Goal: Find specific page/section: Find specific page/section

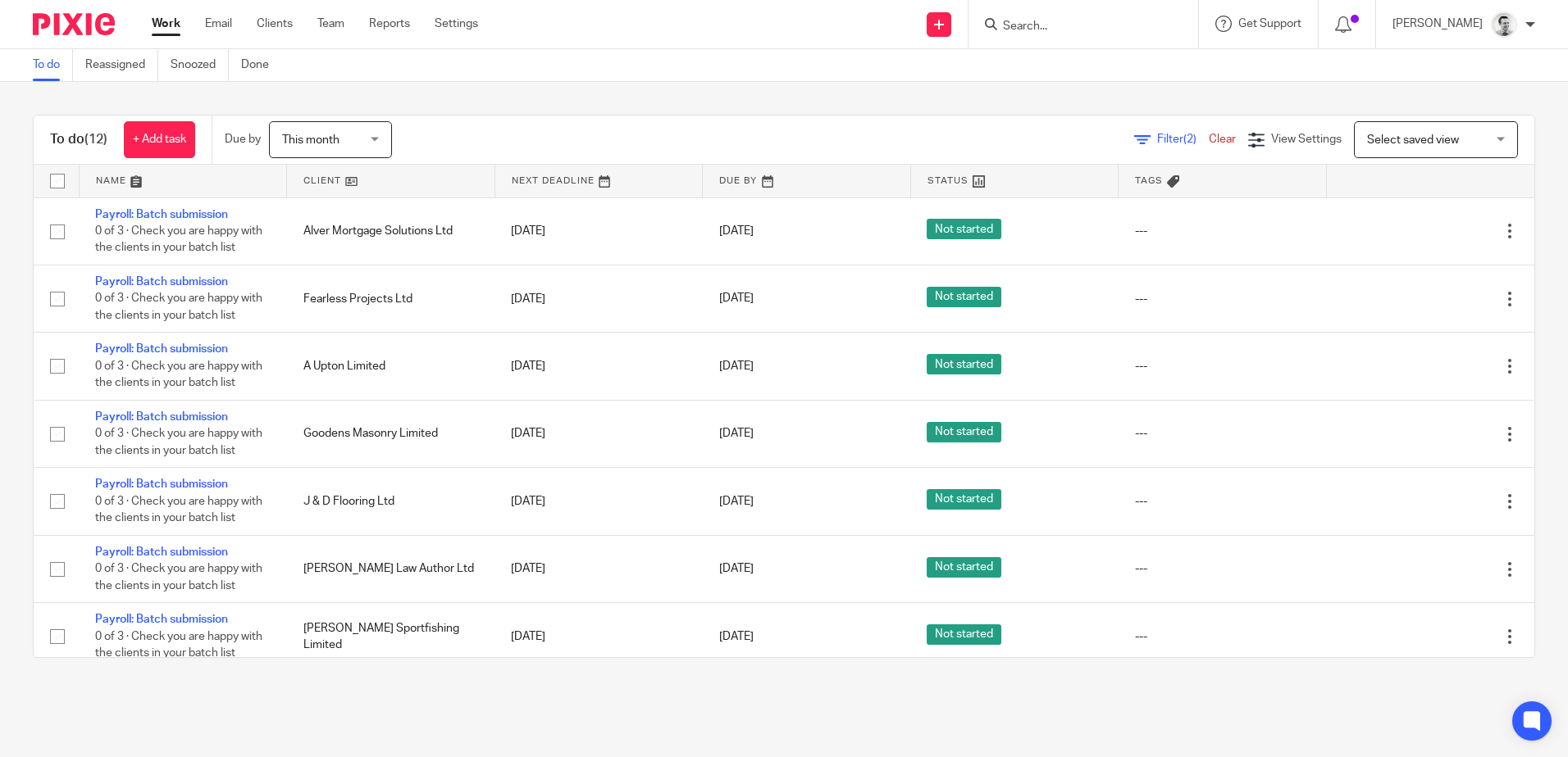
click at [1023, 26] on input "Search" at bounding box center [1075, 26] width 147 height 14
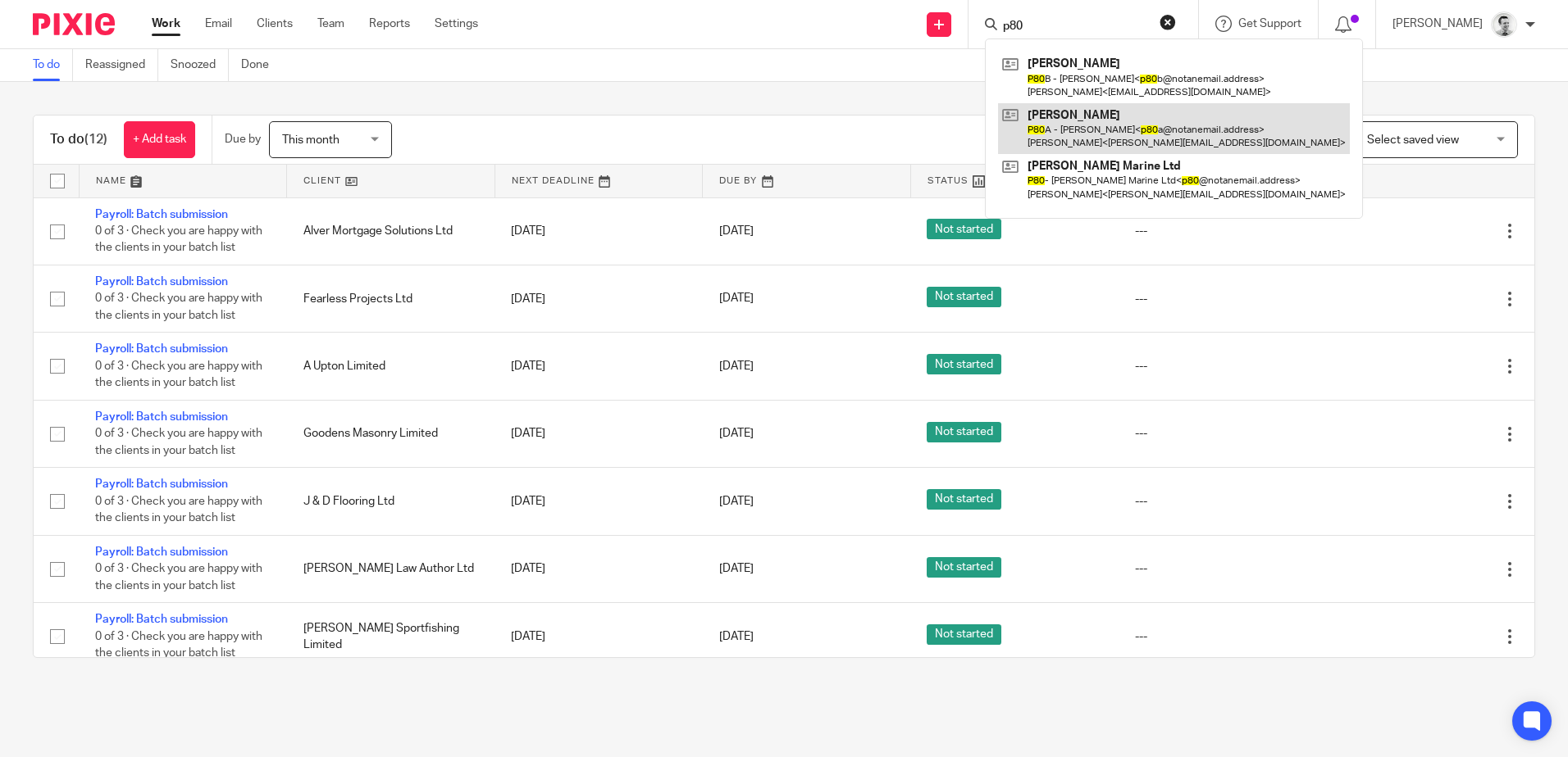
type input "p80"
click at [1072, 125] on link at bounding box center [1173, 128] width 352 height 51
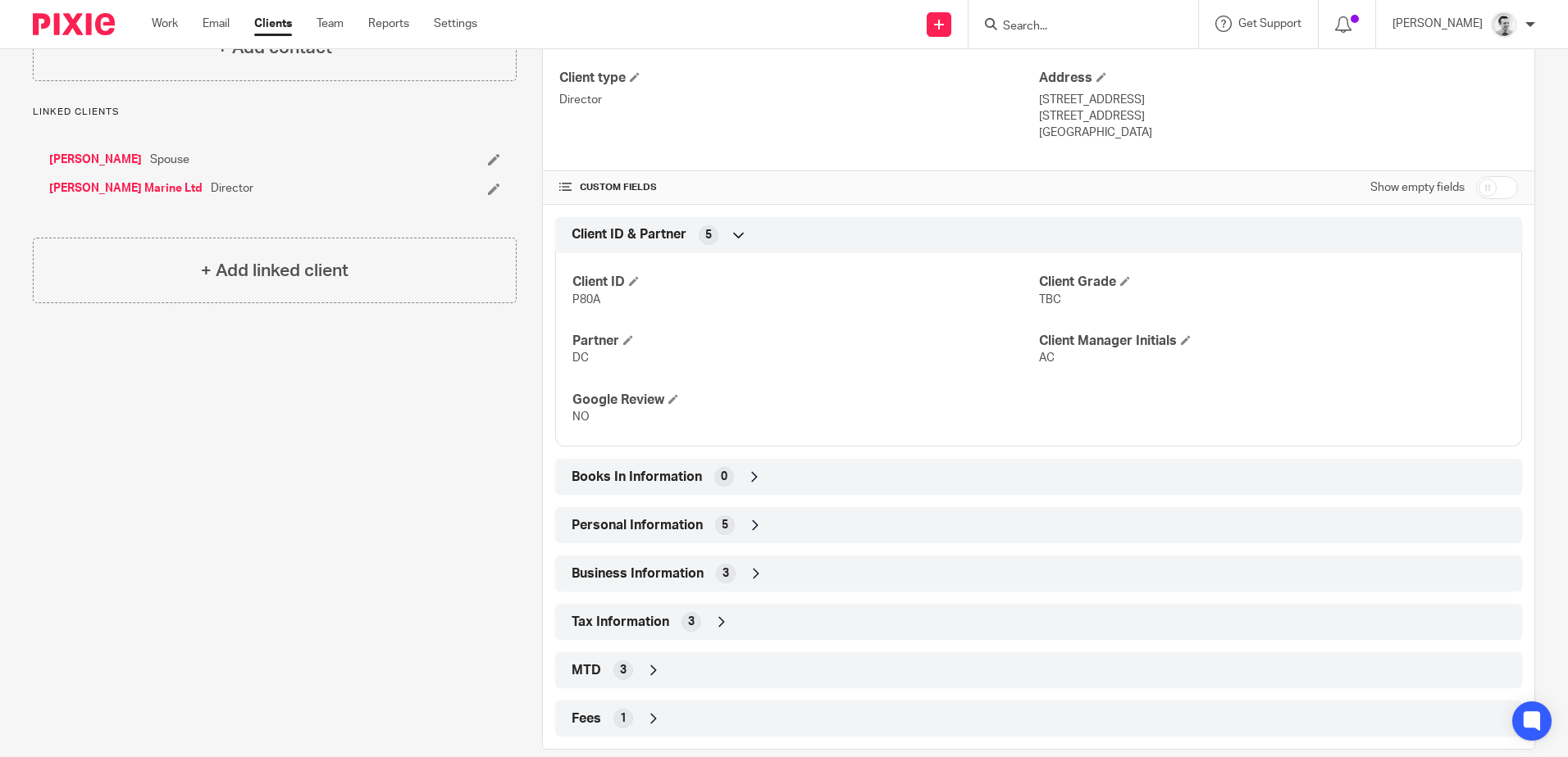
scroll to position [451, 0]
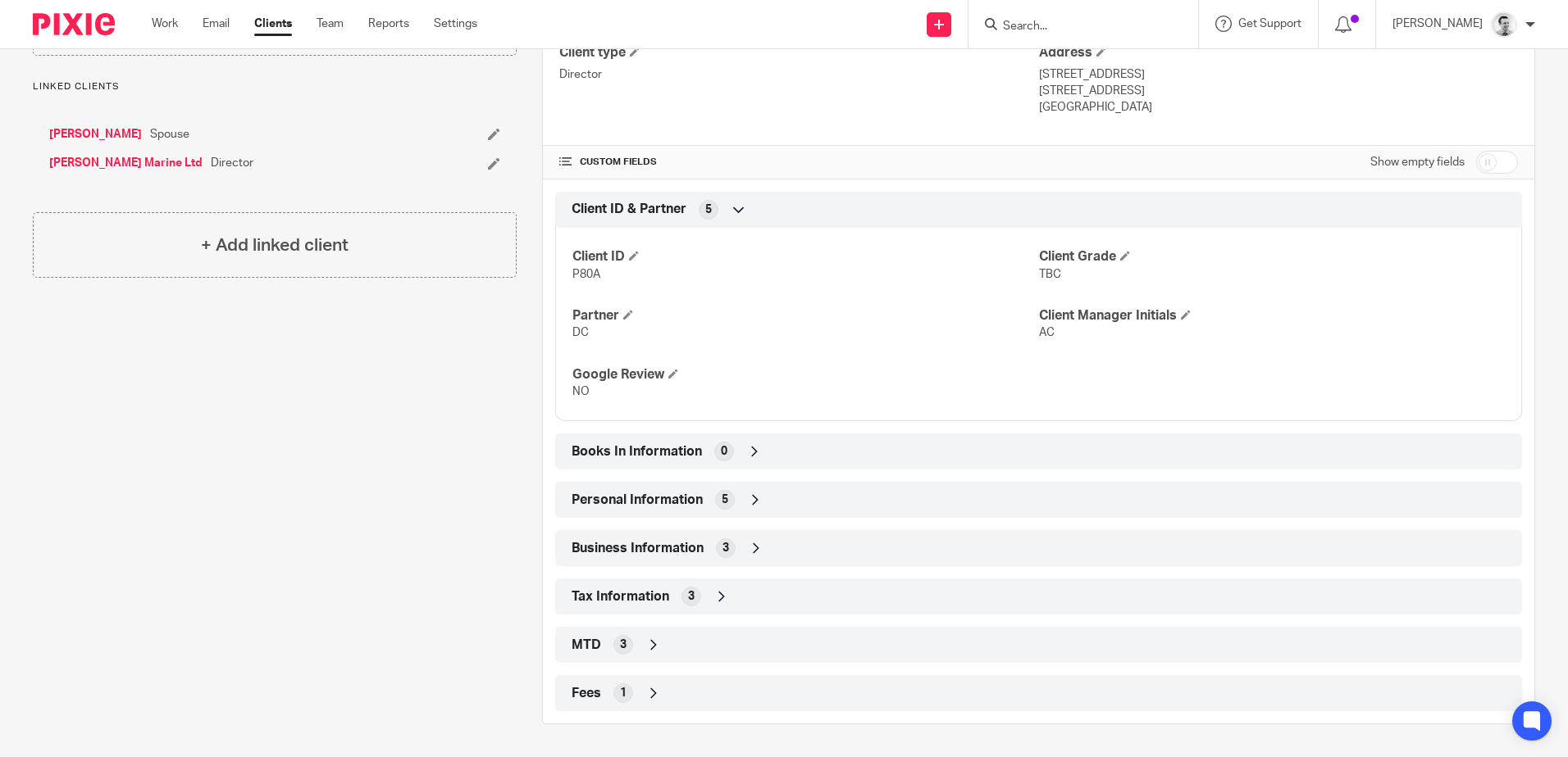
click at [753, 500] on icon at bounding box center [755, 500] width 16 height 16
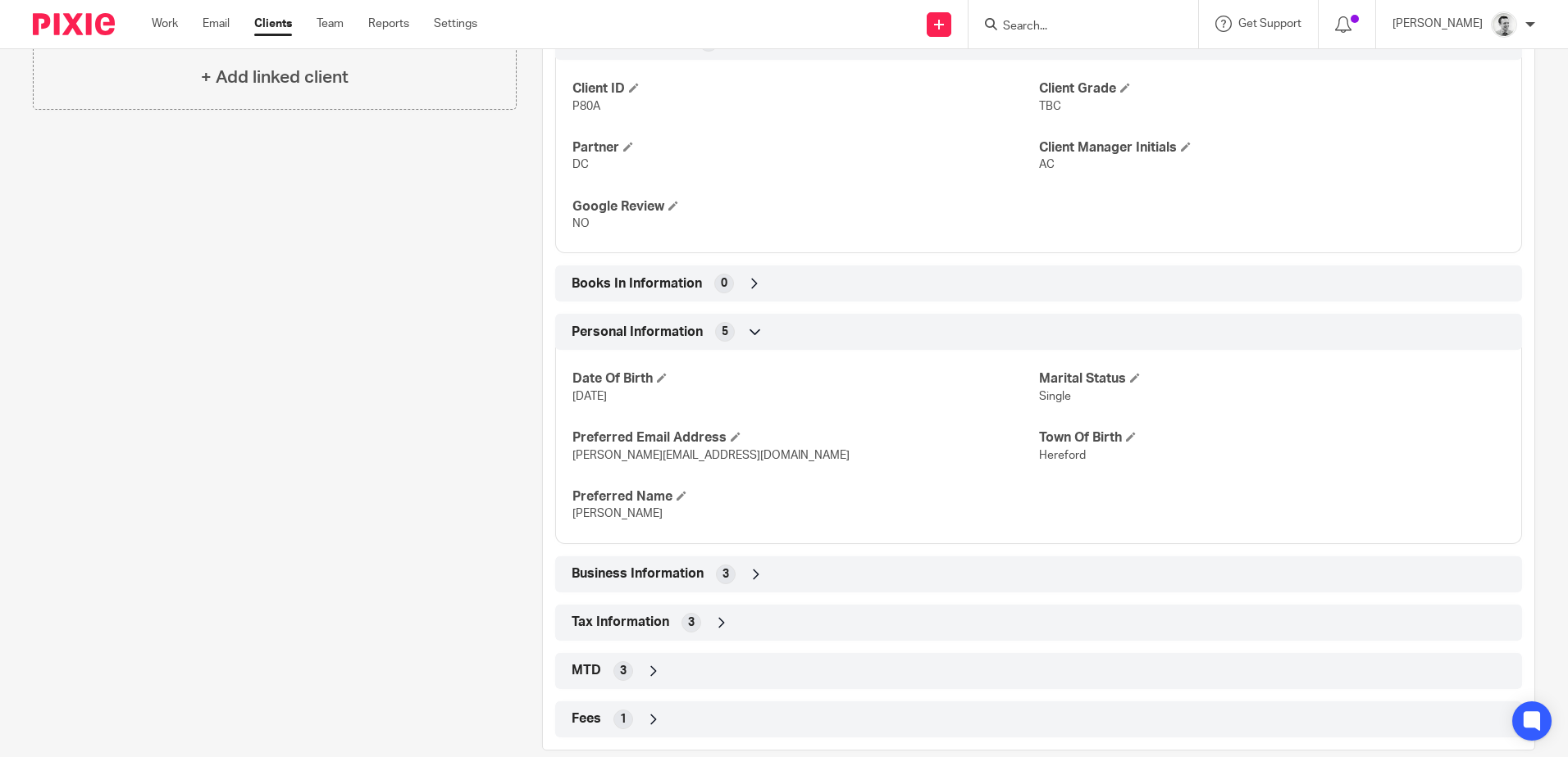
scroll to position [645, 0]
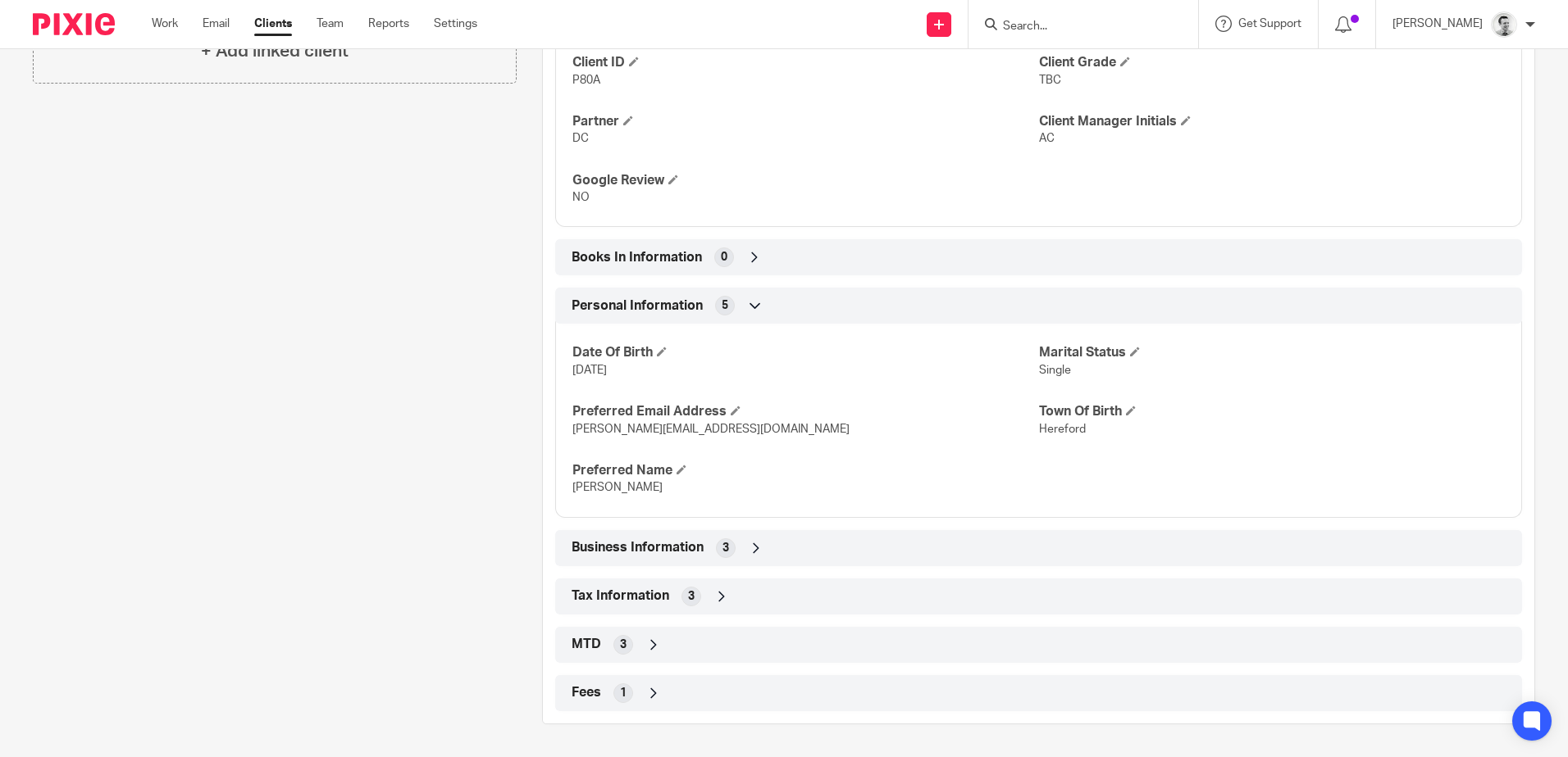
click at [724, 593] on icon at bounding box center [721, 596] width 16 height 16
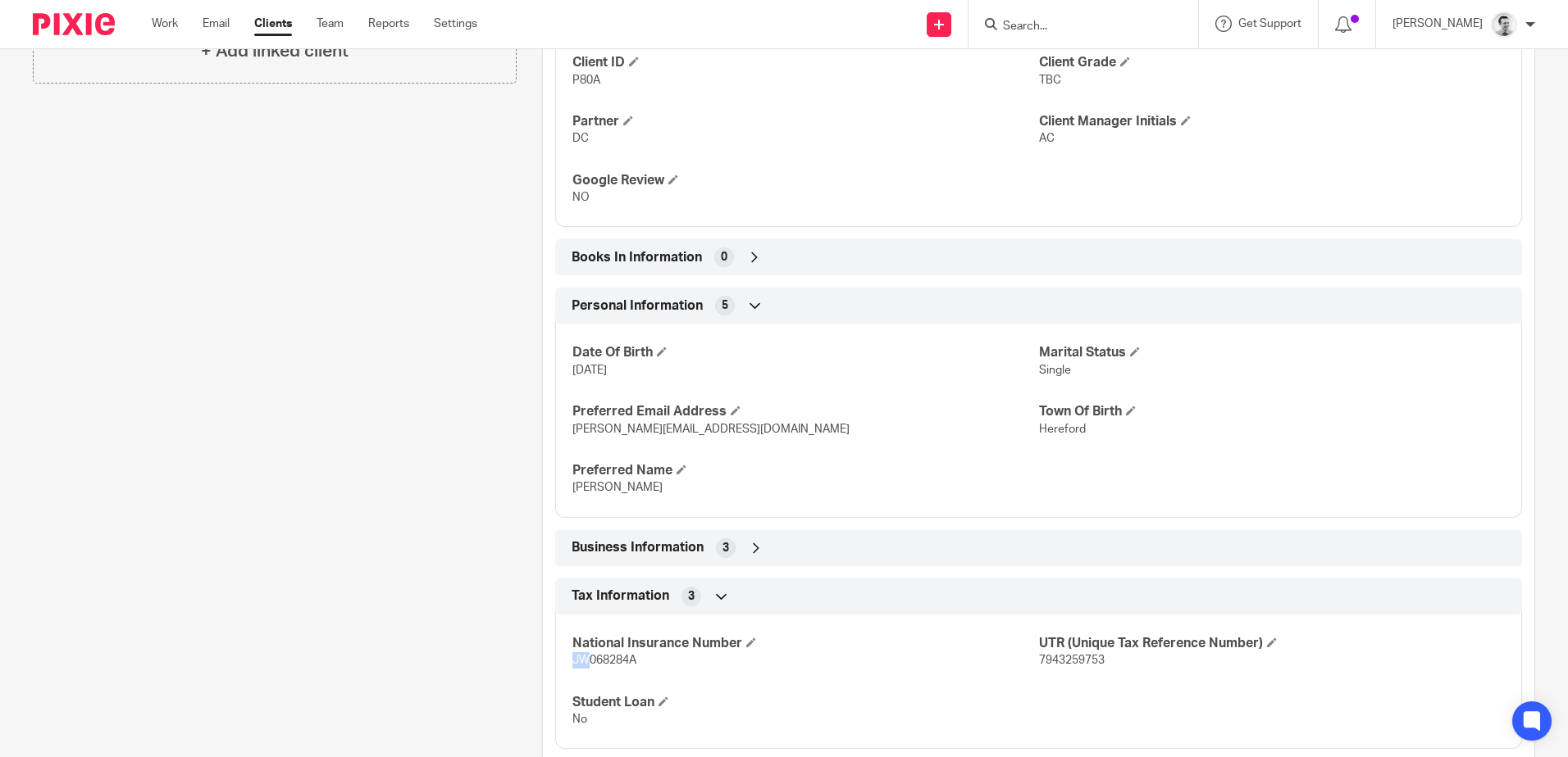
drag, startPoint x: 569, startPoint y: 659, endPoint x: 586, endPoint y: 662, distance: 17.3
click at [586, 662] on span "JW068284A" at bounding box center [604, 661] width 64 height 12
click at [589, 662] on span "JW068284A" at bounding box center [604, 661] width 64 height 12
drag, startPoint x: 588, startPoint y: 662, endPoint x: 602, endPoint y: 662, distance: 14.0
click at [602, 662] on span "JW068284A" at bounding box center [604, 661] width 64 height 12
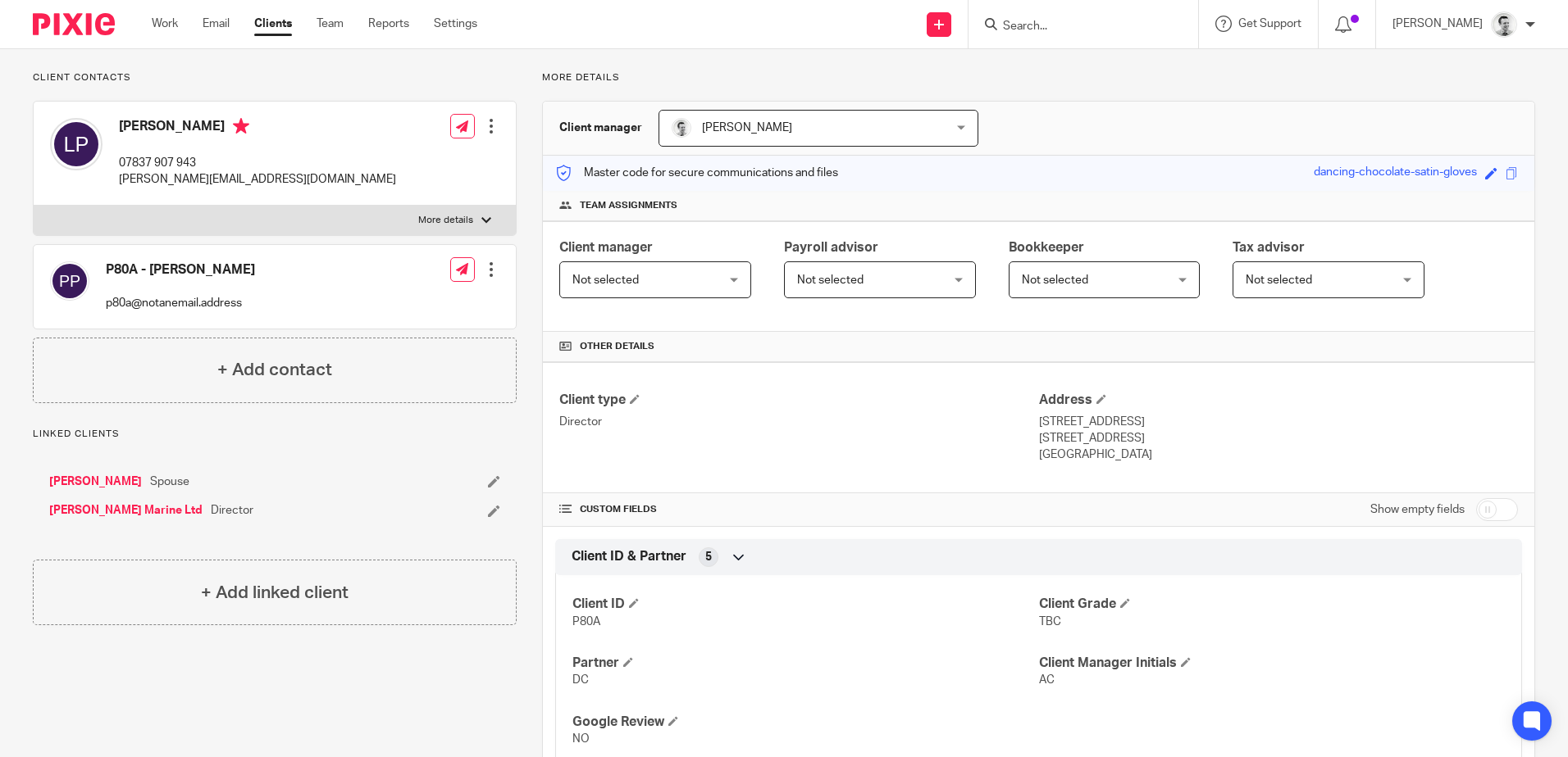
scroll to position [101, 0]
drag, startPoint x: 1028, startPoint y: 426, endPoint x: 1155, endPoint y: 437, distance: 127.5
click at [1155, 437] on div "Client type Director Address 3 Ballyworfy Road Hillsborough, BT26 6LR United Ki…" at bounding box center [1038, 431] width 992 height 131
click at [1155, 437] on p "Hillsborough, BT26 6LR" at bounding box center [1278, 440] width 479 height 16
drag, startPoint x: 1030, startPoint y: 420, endPoint x: 1148, endPoint y: 420, distance: 118.0
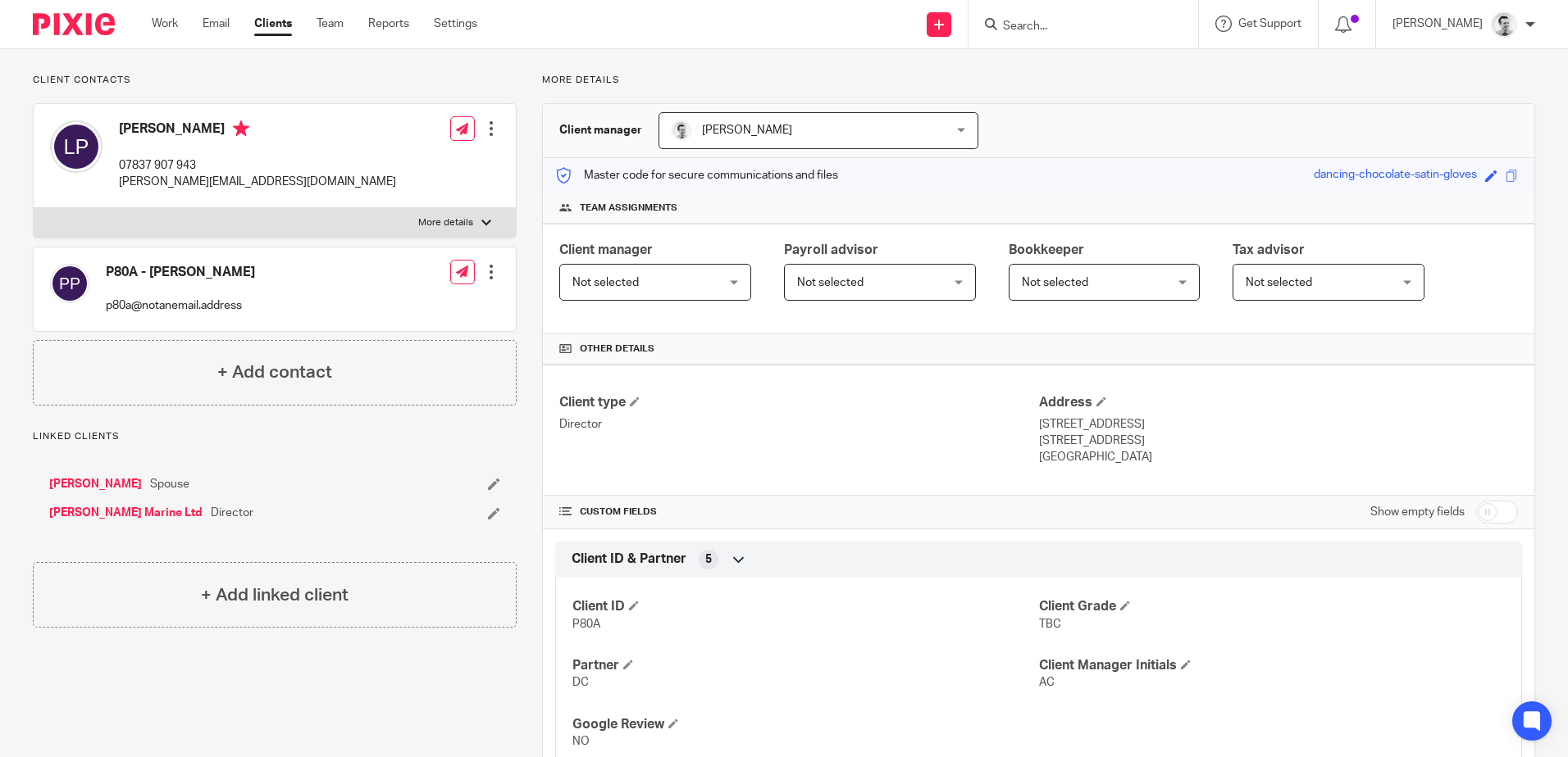
click at [1148, 420] on p "3 Ballyworfy Road" at bounding box center [1278, 424] width 479 height 16
copy p "3 Ballyworfy Road"
drag, startPoint x: 1019, startPoint y: 437, endPoint x: 1158, endPoint y: 437, distance: 139.0
click at [1158, 437] on div "Client type Director Address 3 Ballyworfy Road Hillsborough, BT26 6LR United Ki…" at bounding box center [1038, 431] width 992 height 131
click at [1158, 437] on p "Hillsborough, BT26 6LR" at bounding box center [1278, 440] width 479 height 16
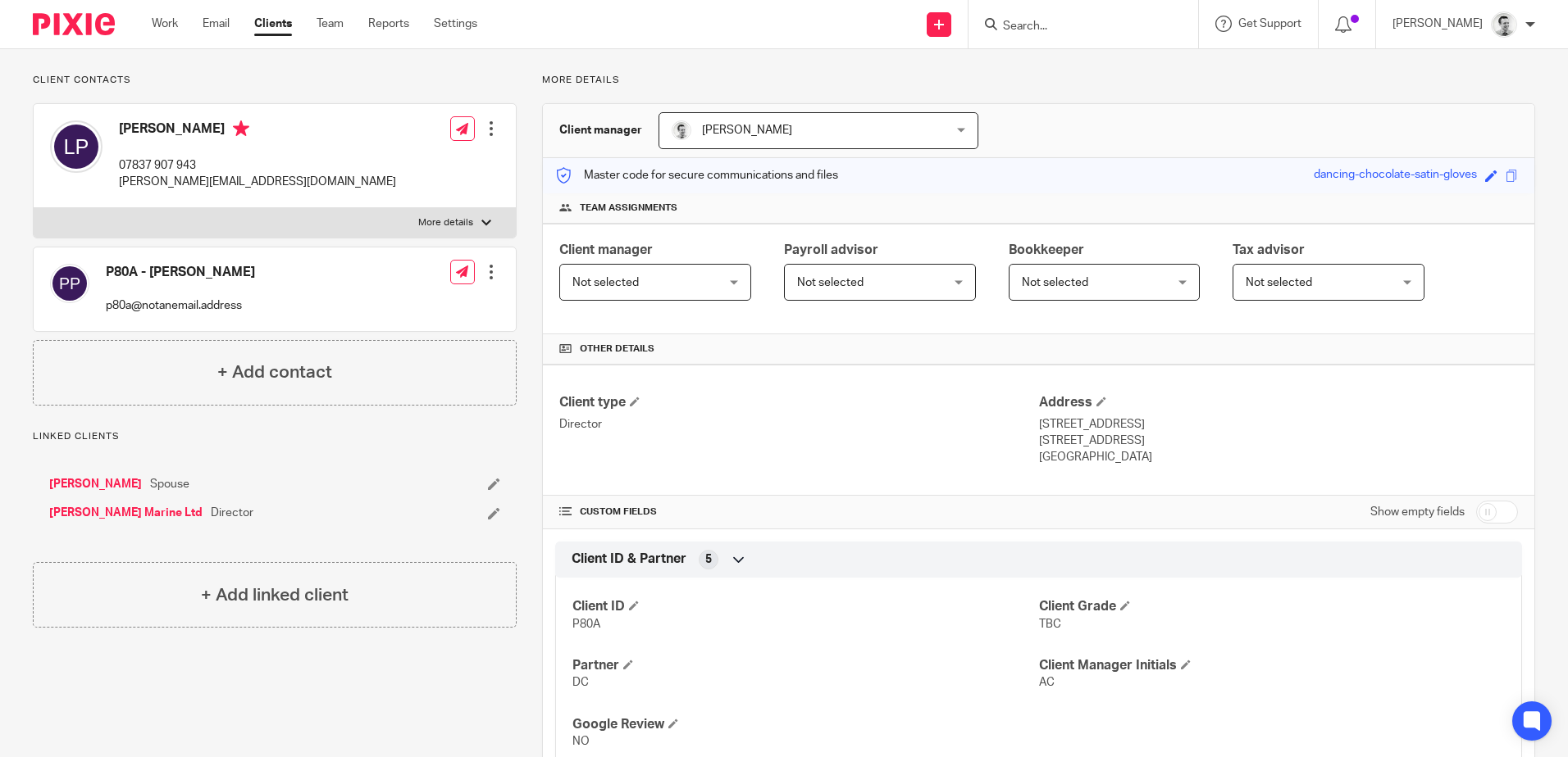
click at [1073, 436] on p "Hillsborough, BT26 6LR" at bounding box center [1278, 440] width 479 height 16
copy p "Hillsborough"
drag, startPoint x: 1103, startPoint y: 437, endPoint x: 1163, endPoint y: 437, distance: 60.0
click at [1163, 437] on p "Hillsborough, BT26 6LR" at bounding box center [1278, 440] width 479 height 16
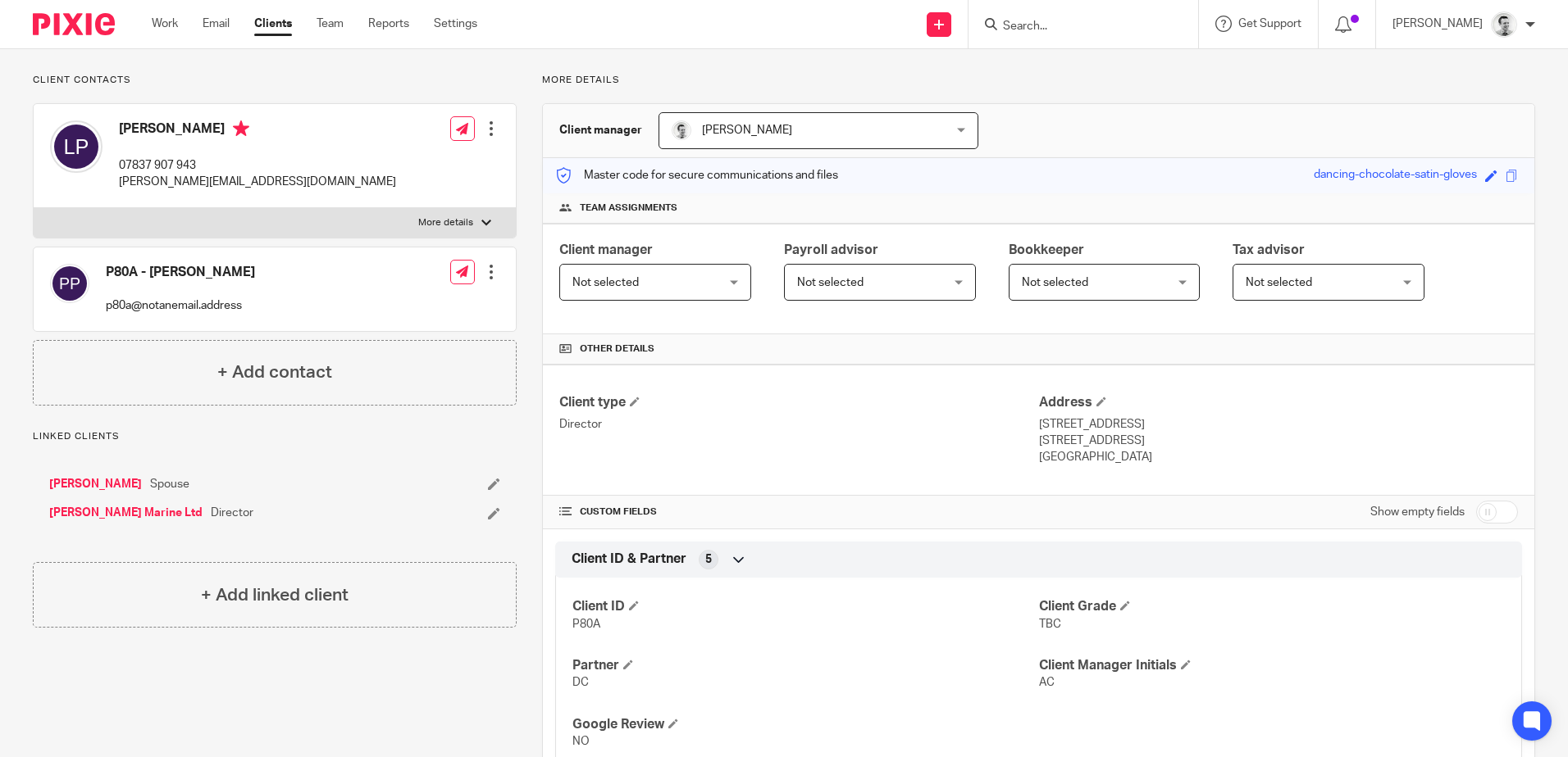
copy p "BT26 6LR"
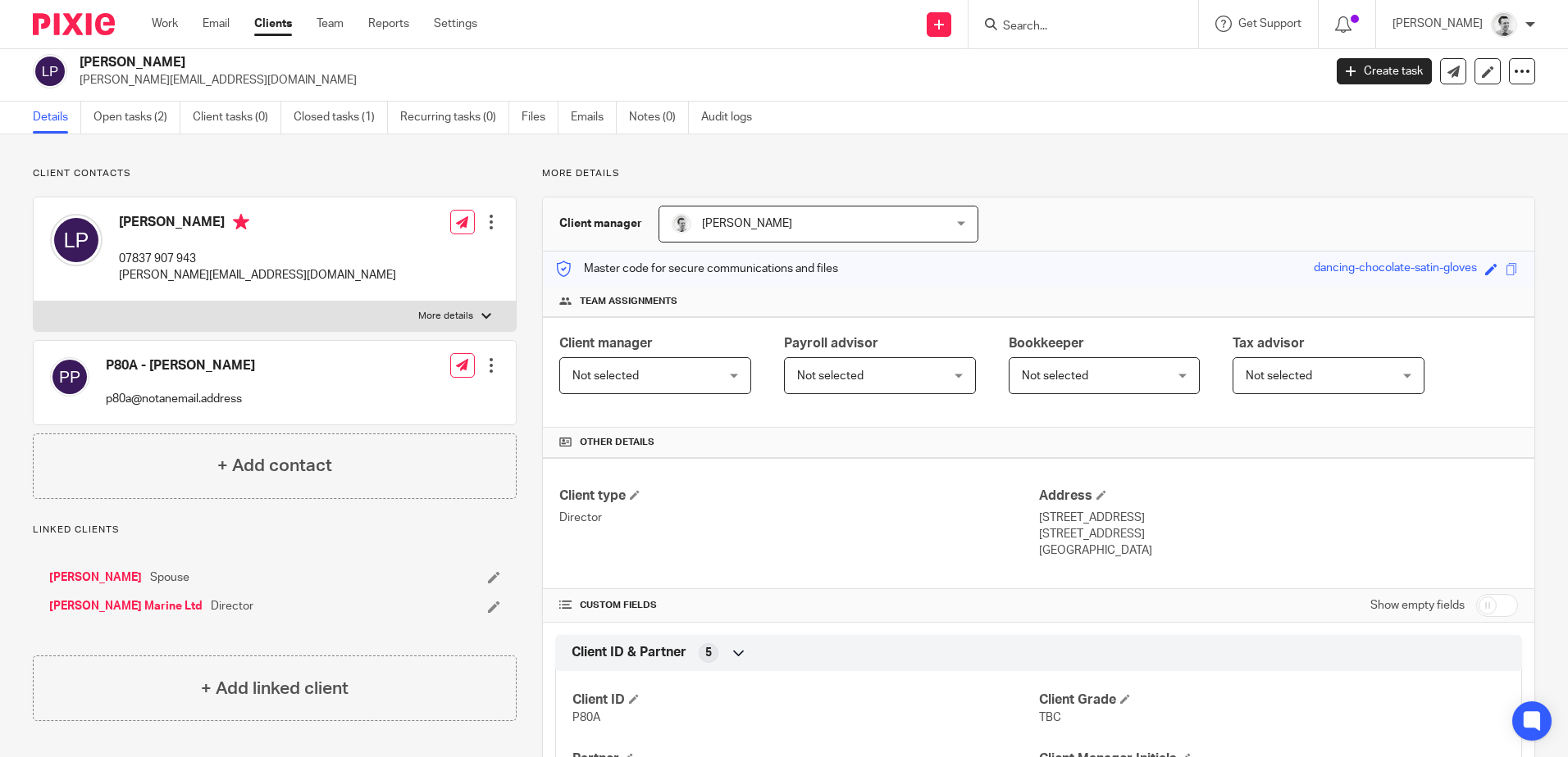
scroll to position [0, 0]
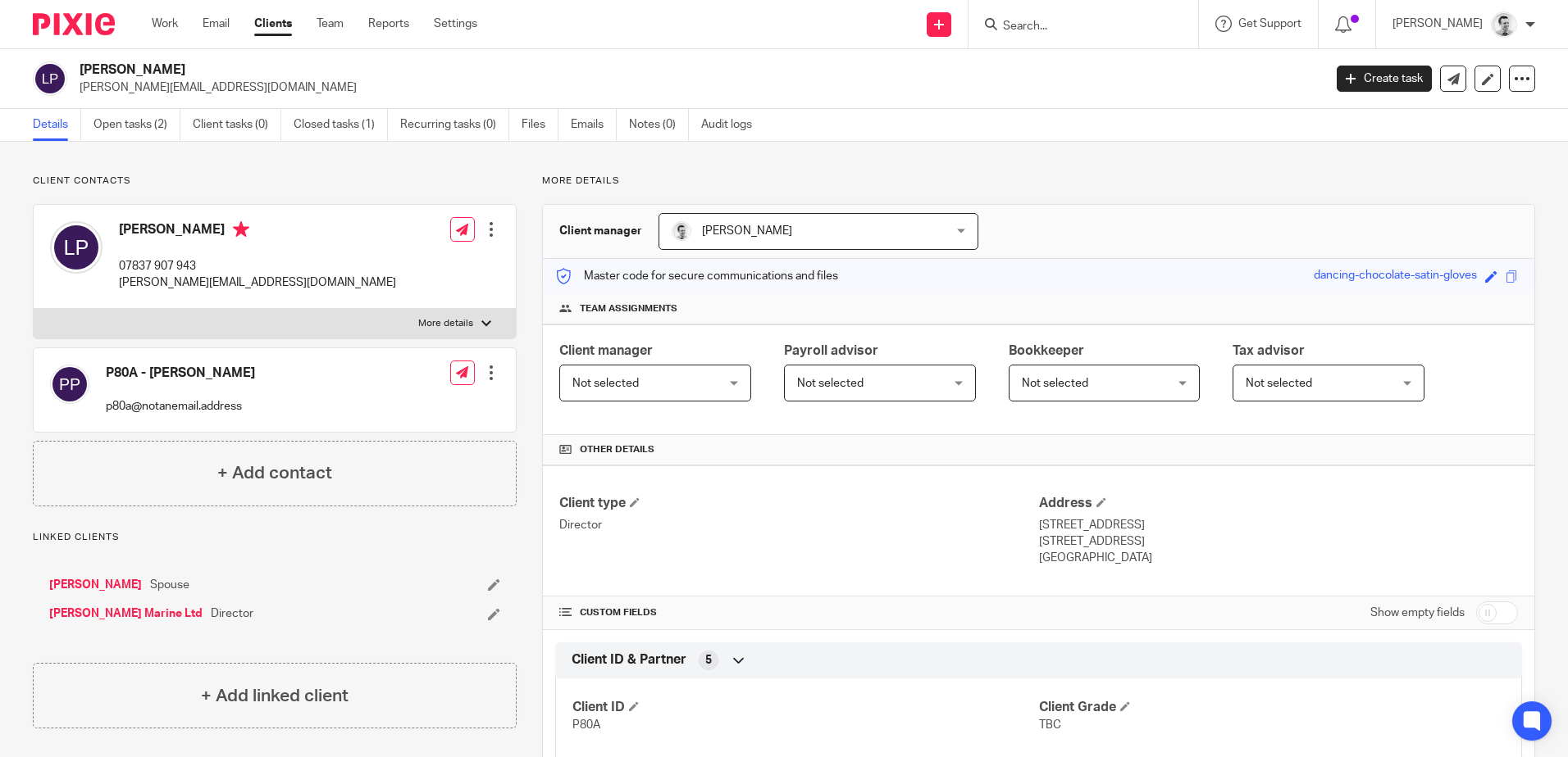
click at [1025, 545] on div "Client type Director" at bounding box center [798, 531] width 479 height 72
drag, startPoint x: 1030, startPoint y: 544, endPoint x: 1157, endPoint y: 563, distance: 128.4
click at [1157, 563] on div "Address 3 Ballyworfy Road Hillsborough, BT26 6LR United Kingdom" at bounding box center [1278, 531] width 479 height 72
drag, startPoint x: 1157, startPoint y: 563, endPoint x: 1080, endPoint y: 550, distance: 78.1
click at [1156, 563] on p "United Kingdom" at bounding box center [1278, 558] width 479 height 16
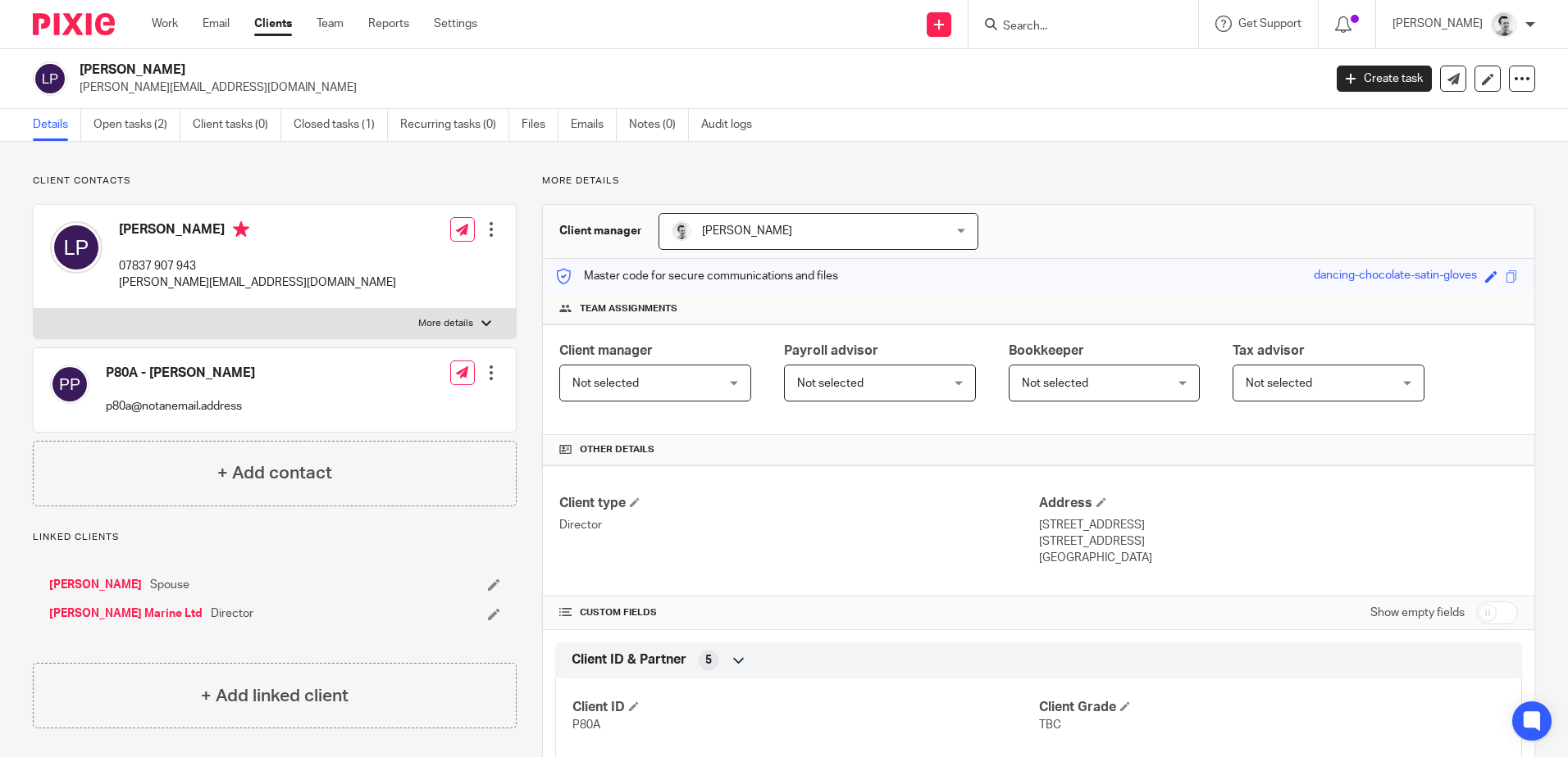
click at [1039, 525] on p "3 Ballyworfy Road" at bounding box center [1278, 525] width 479 height 16
drag, startPoint x: 1038, startPoint y: 524, endPoint x: 1125, endPoint y: 554, distance: 92.0
click at [1125, 554] on div "Address 3 Ballyworfy Road Hillsborough, BT26 6LR United Kingdom" at bounding box center [1278, 531] width 479 height 72
click at [1125, 554] on p "United Kingdom" at bounding box center [1278, 558] width 479 height 16
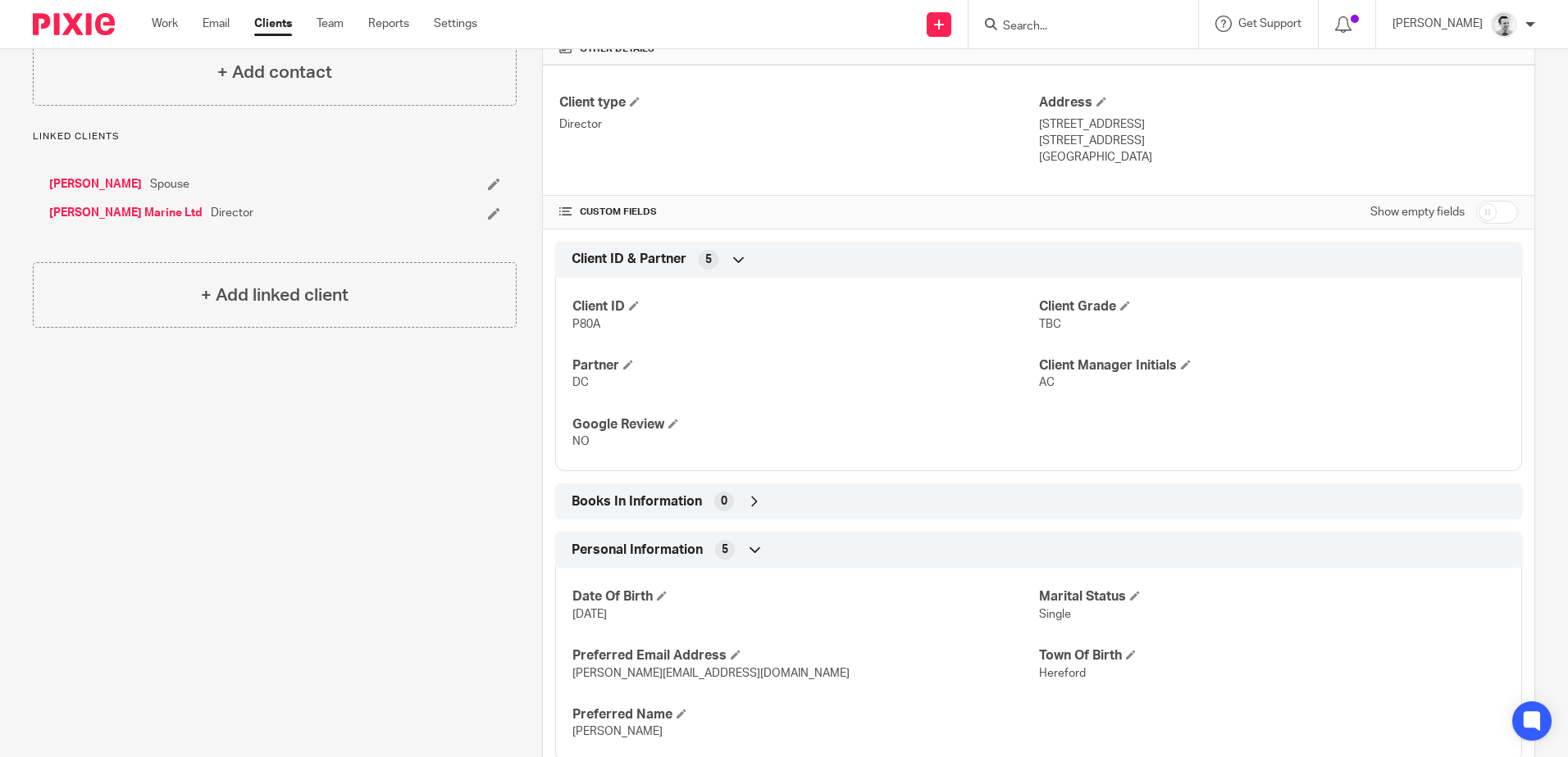
scroll to position [409, 0]
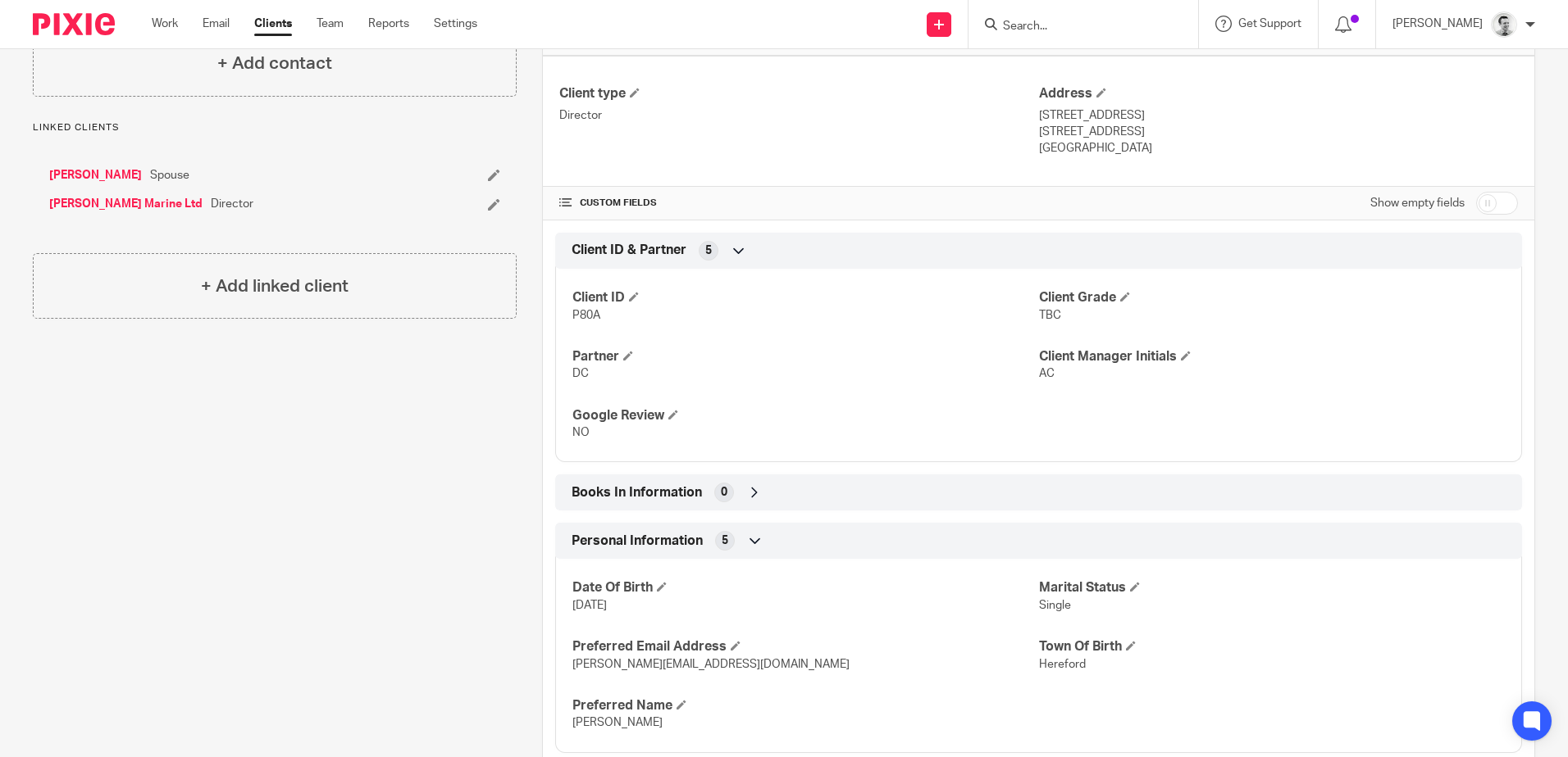
click at [1039, 117] on p "3 Ballyworfy Road" at bounding box center [1278, 115] width 479 height 16
drag, startPoint x: 1031, startPoint y: 113, endPoint x: 1127, endPoint y: 114, distance: 96.0
click at [1127, 114] on p "3 Ballyworfy Road" at bounding box center [1278, 115] width 479 height 16
copy p "3 Ballyworfy Road"
drag, startPoint x: 1029, startPoint y: 131, endPoint x: 1174, endPoint y: 135, distance: 145.1
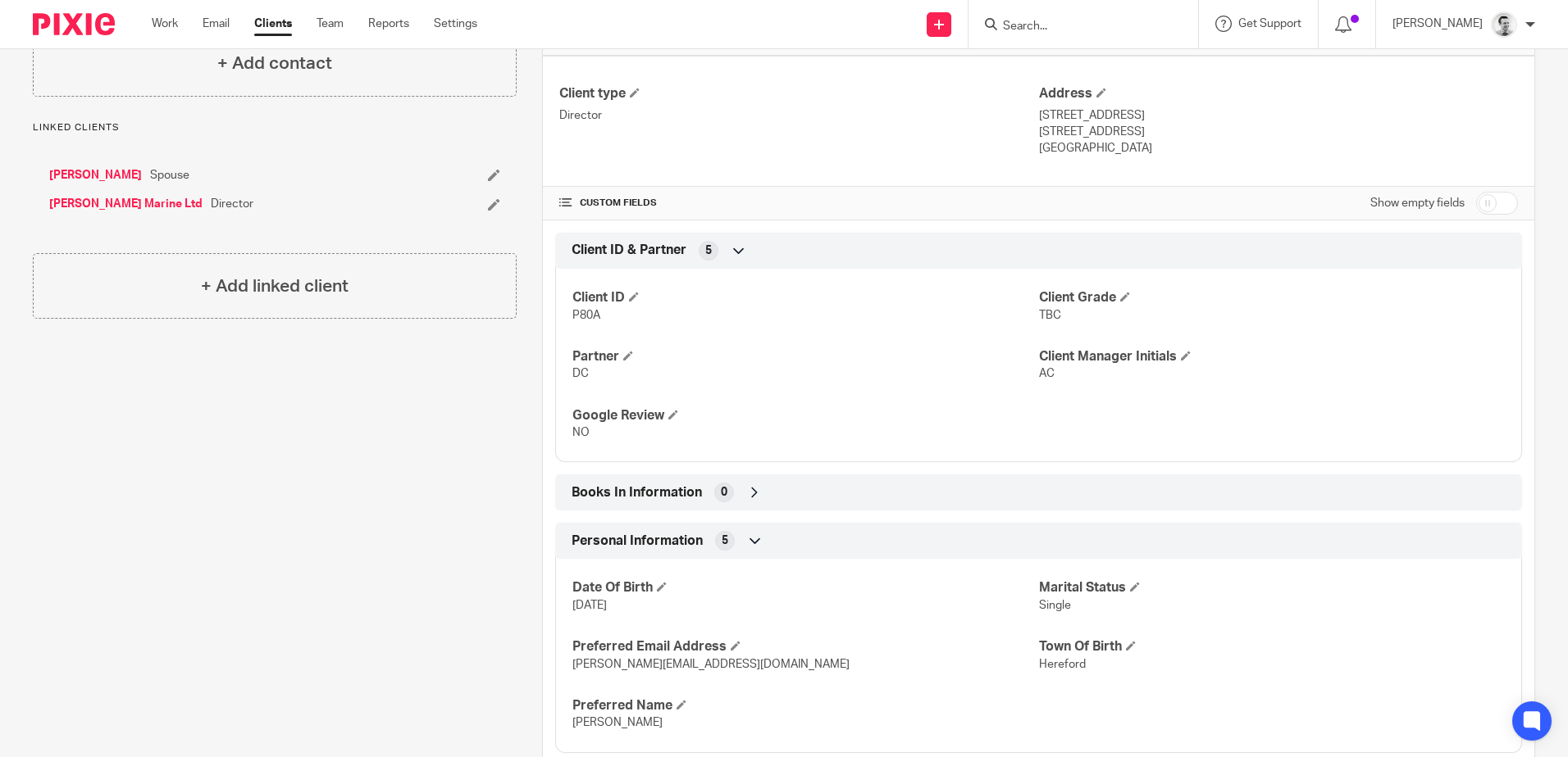
click at [1174, 135] on div "Client type Director Address 3 Ballyworfy Road Hillsborough, BT26 6LR United Ki…" at bounding box center [1038, 121] width 992 height 131
click at [1174, 135] on p "Hillsborough, BT26 6LR" at bounding box center [1278, 131] width 479 height 16
click at [1068, 133] on p "Hillsborough, BT26 6LR" at bounding box center [1278, 131] width 479 height 16
copy p "Hillsborough"
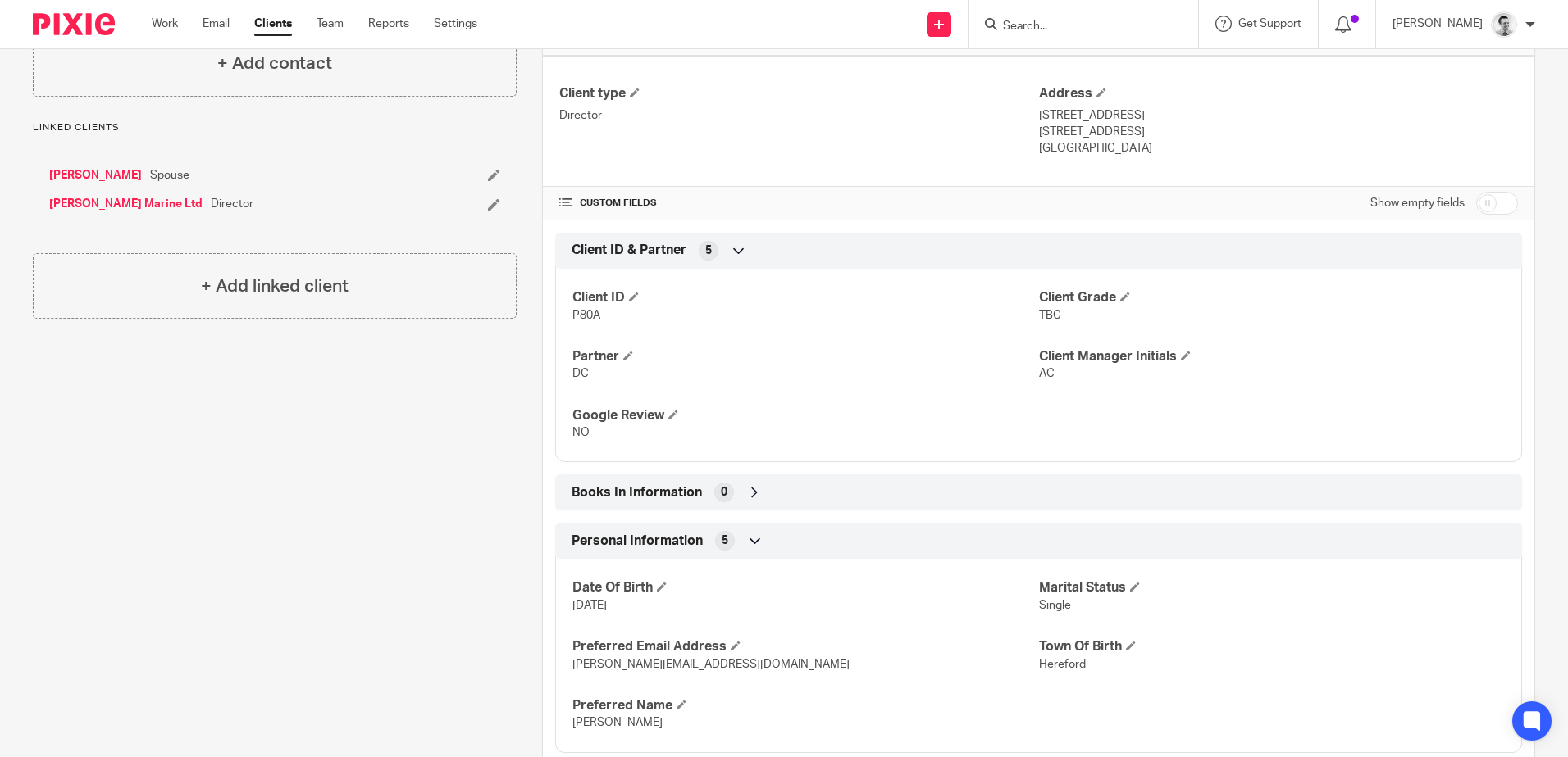
click at [1098, 131] on p "Hillsborough, BT26 6LR" at bounding box center [1278, 131] width 479 height 16
drag, startPoint x: 1103, startPoint y: 132, endPoint x: 1167, endPoint y: 138, distance: 64.3
click at [1168, 138] on p "Hillsborough, BT26 6LR" at bounding box center [1278, 131] width 479 height 16
copy p "BT26 6LR"
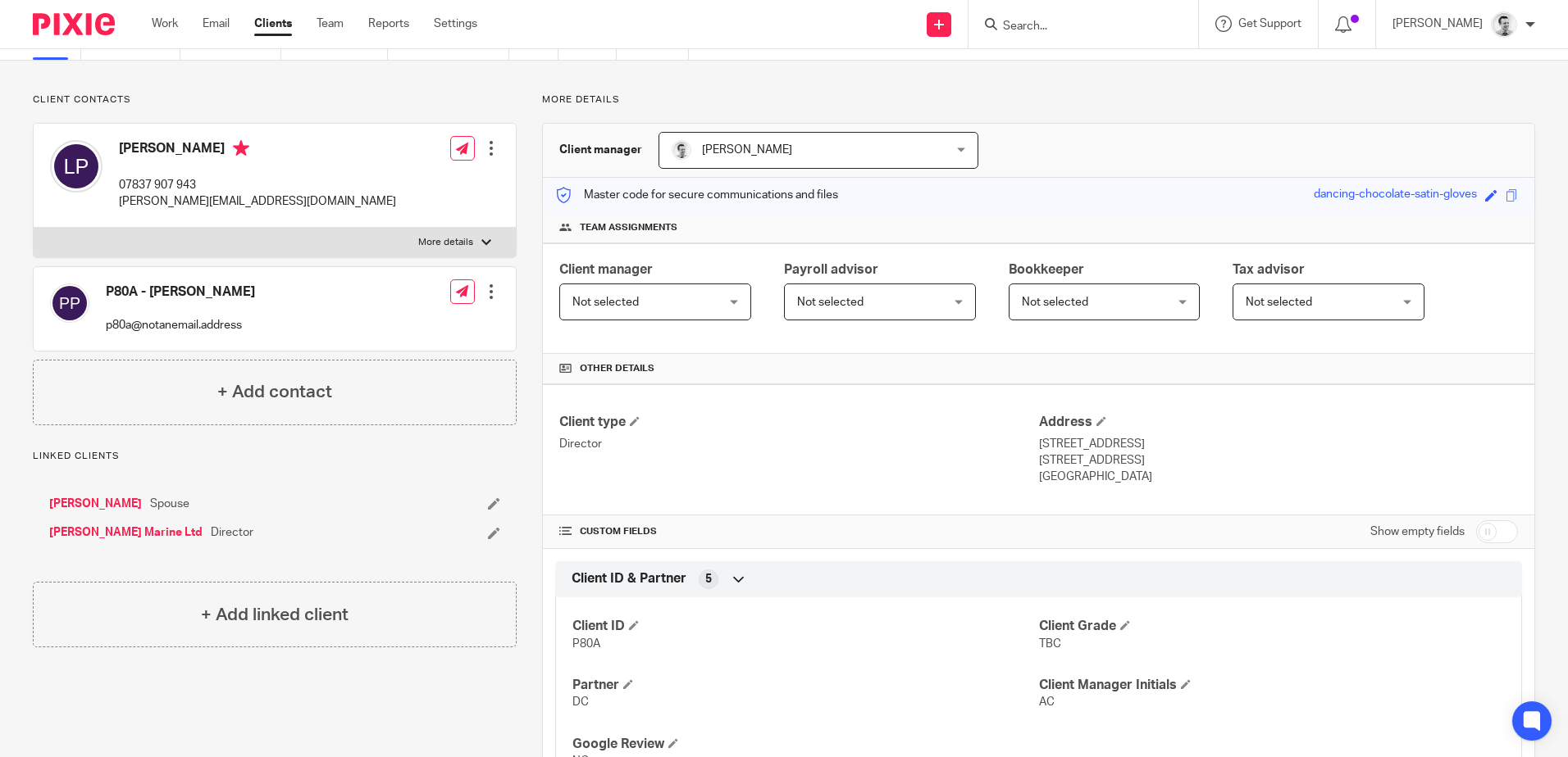
scroll to position [0, 0]
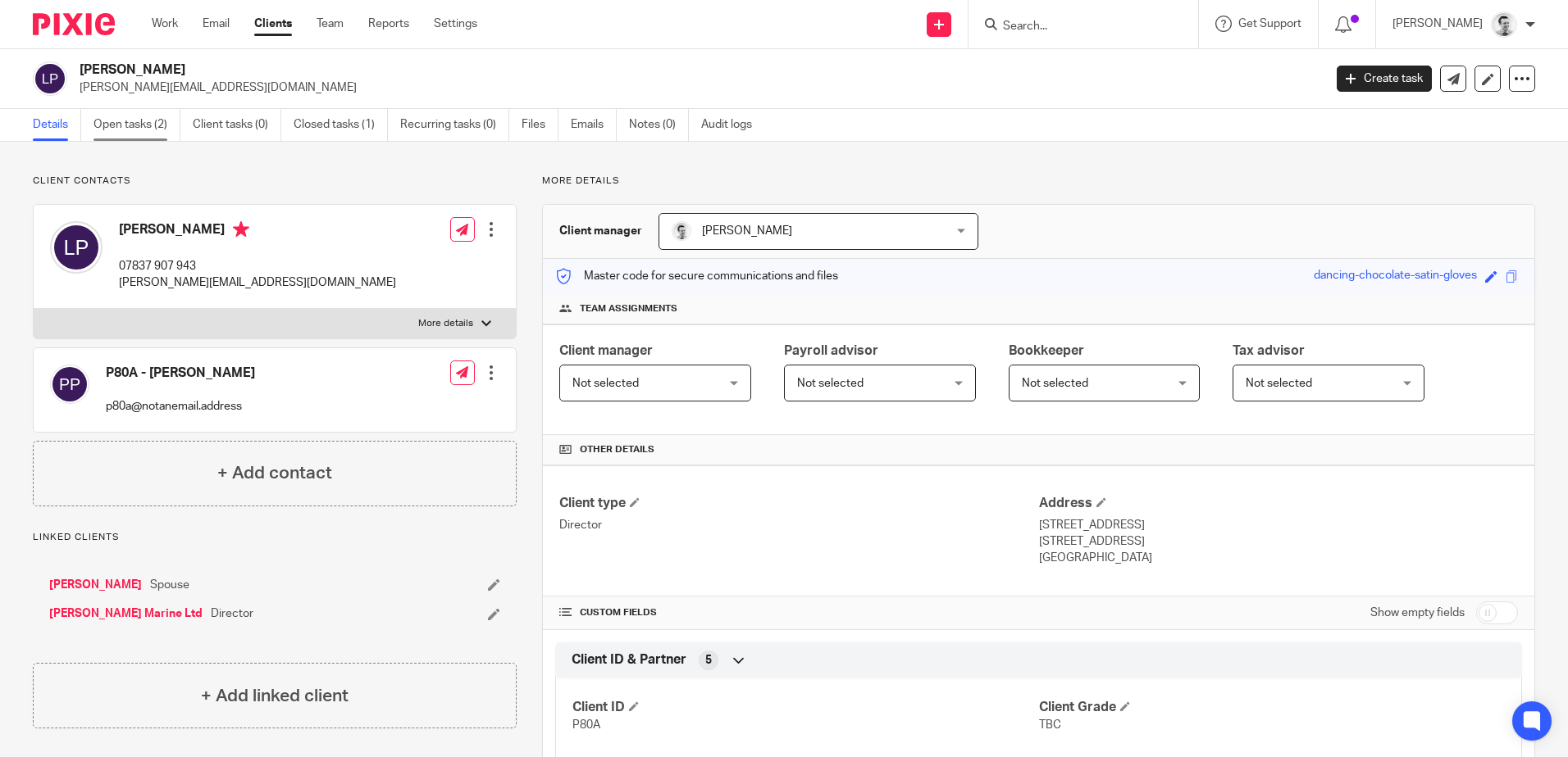
click at [145, 124] on link "Open tasks (2)" at bounding box center [137, 124] width 87 height 32
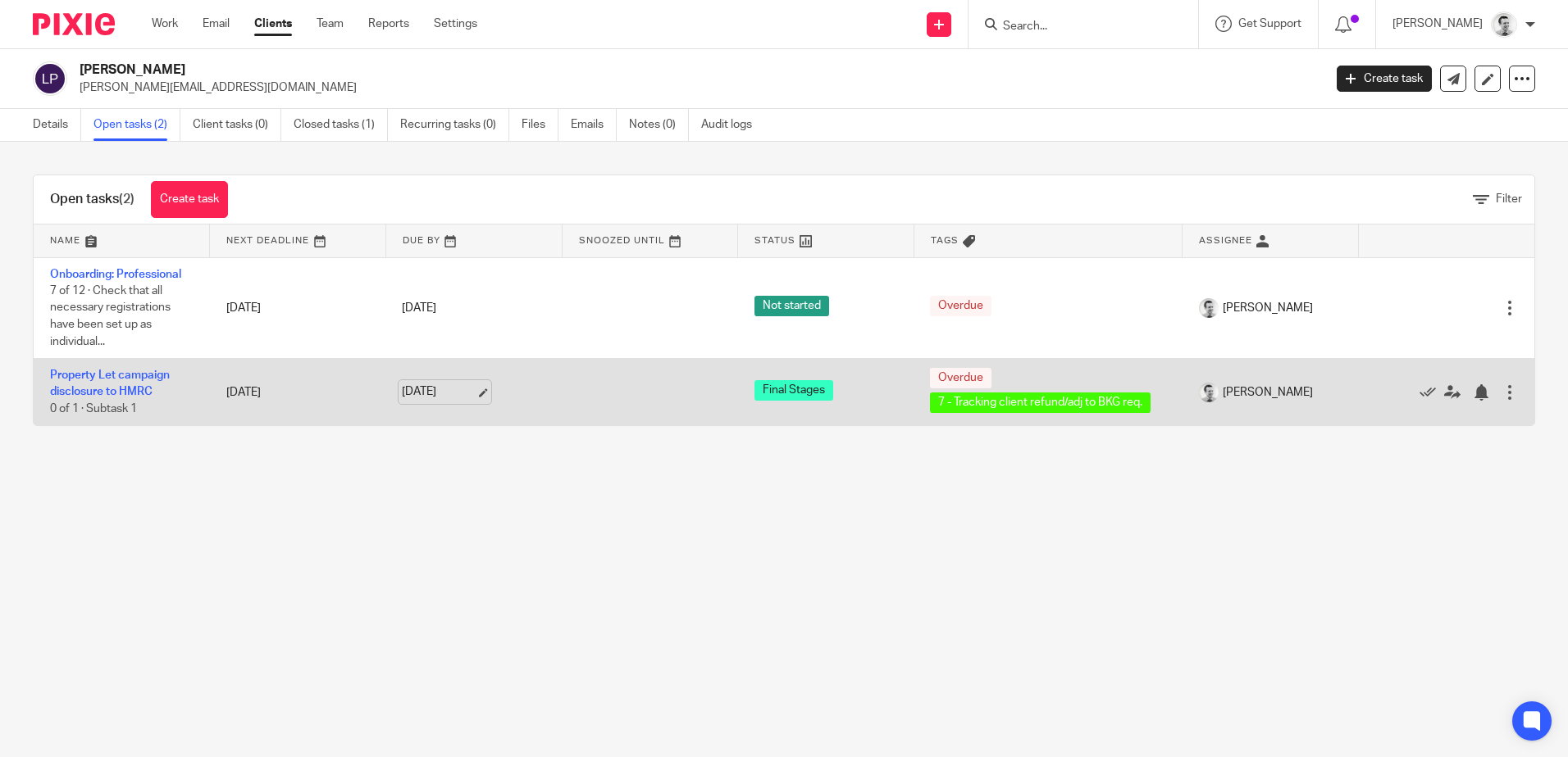
click at [415, 393] on link "[DATE]" at bounding box center [439, 392] width 74 height 17
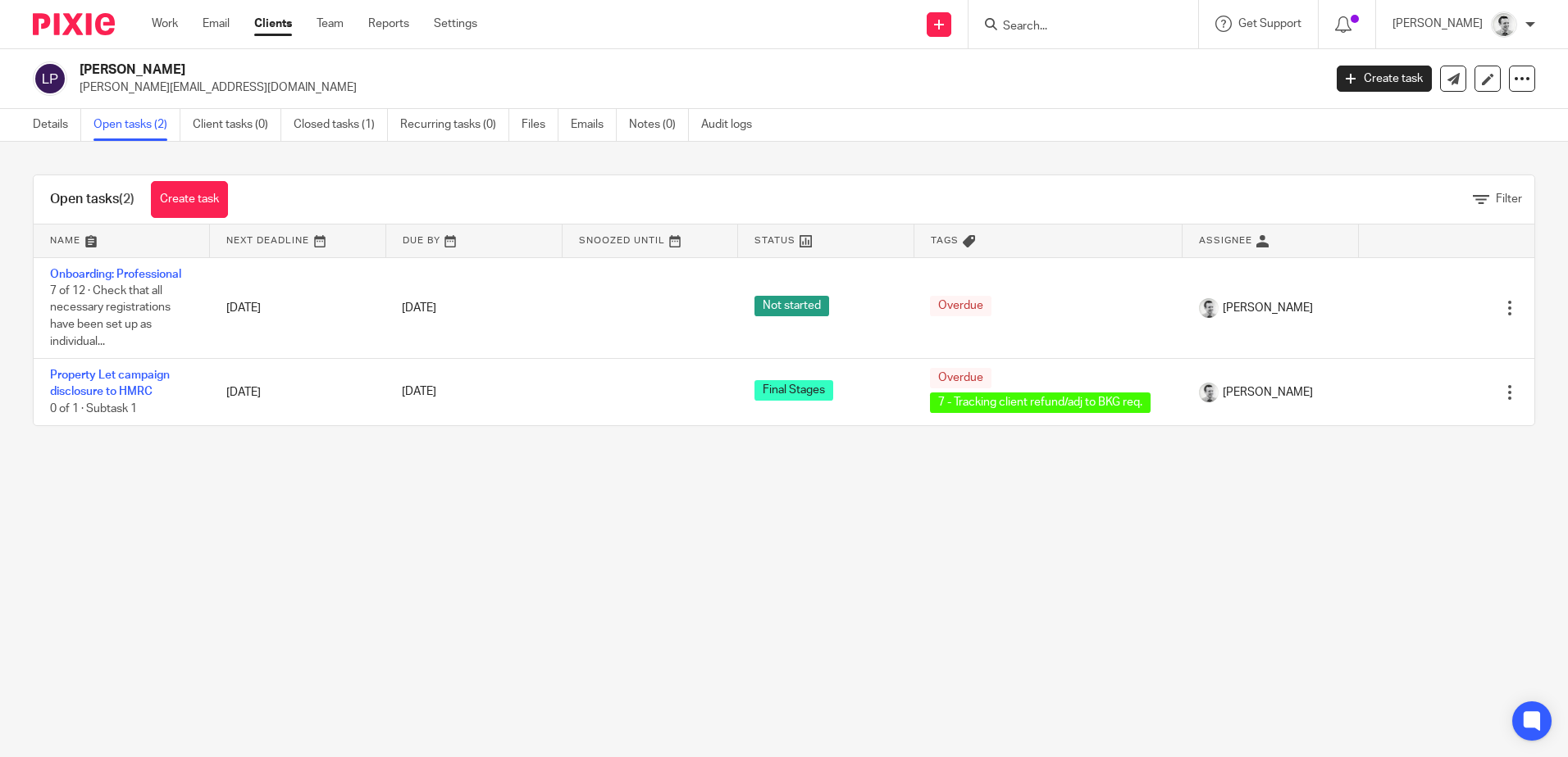
click at [637, 582] on main "Lawrence Peckham lawrence@peckhammarine.com Create task Update from Companies H…" at bounding box center [784, 378] width 1568 height 757
click at [166, 25] on link "Work" at bounding box center [164, 23] width 26 height 16
